Goal: Browse casually

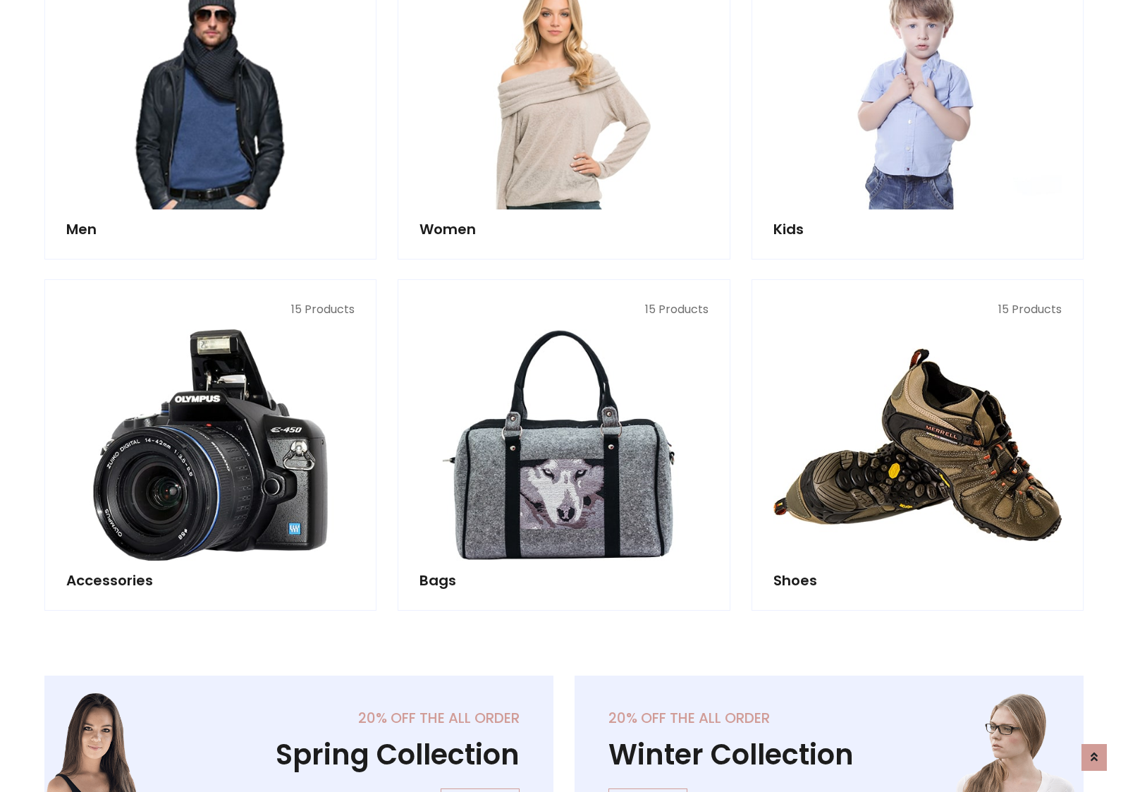
scroll to position [472, 0]
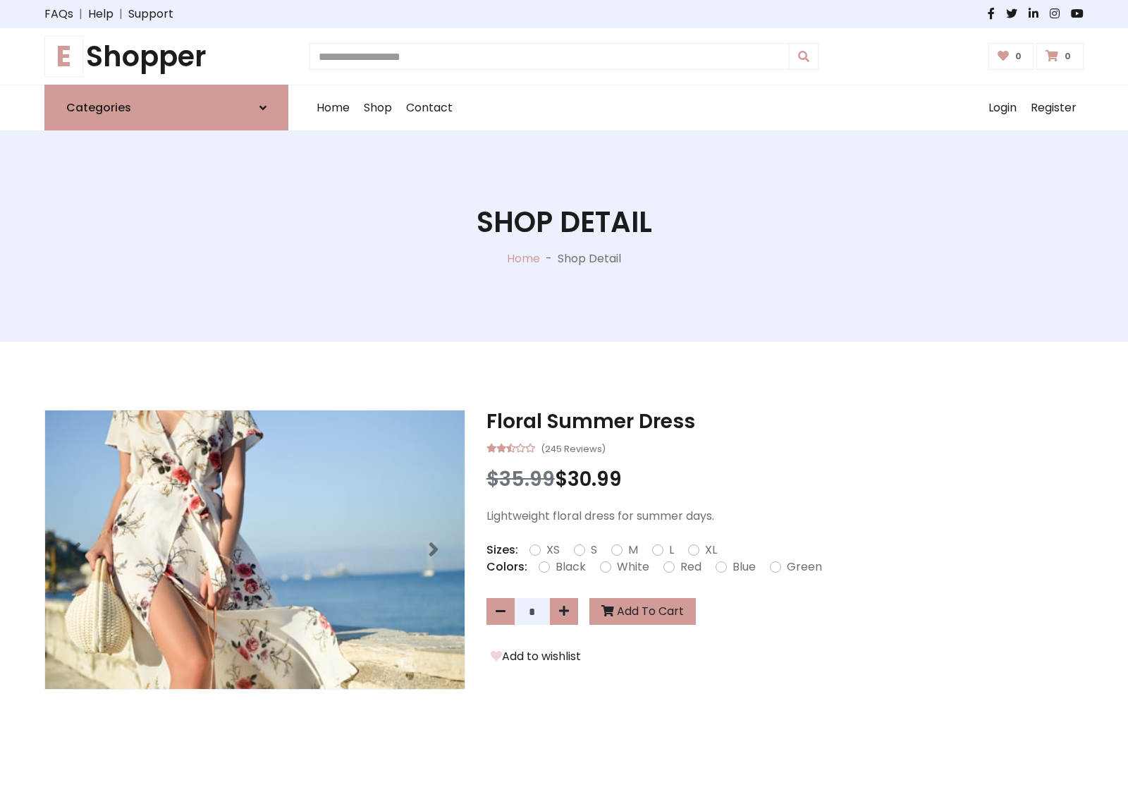
click at [166, 56] on h1 "E Shopper" at bounding box center [166, 56] width 244 height 34
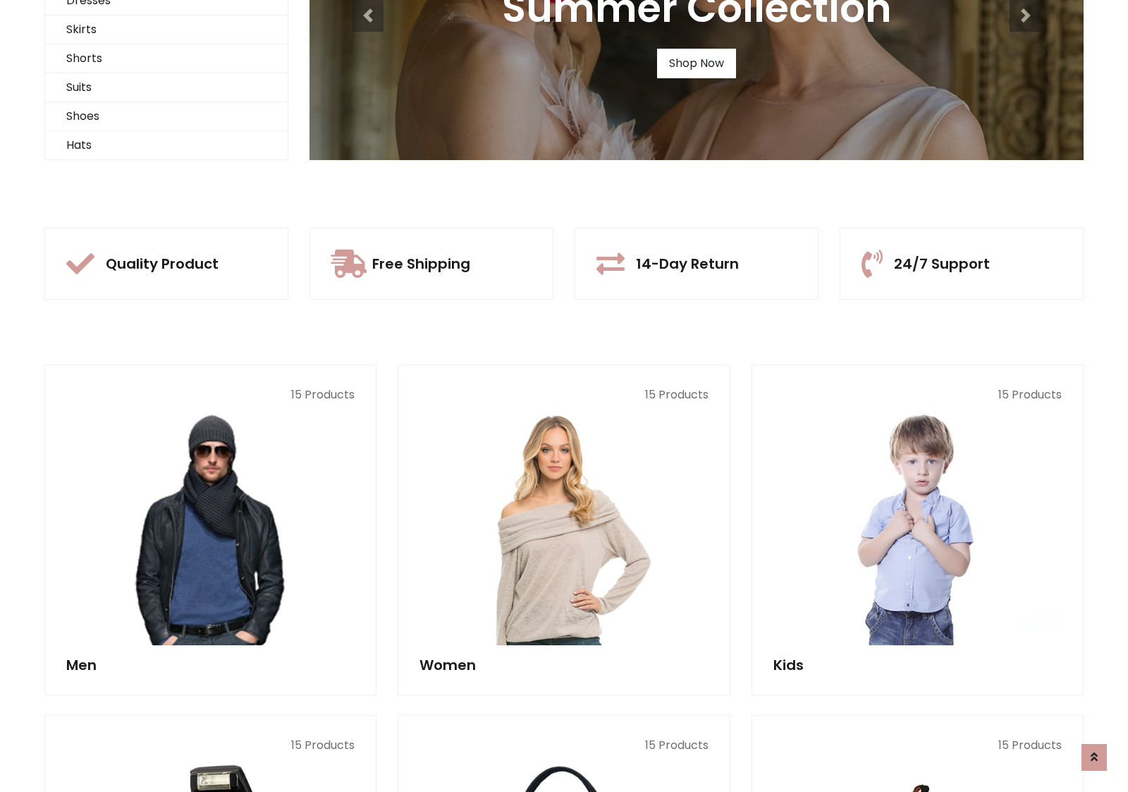
scroll to position [136, 0]
